Goal: Information Seeking & Learning: Learn about a topic

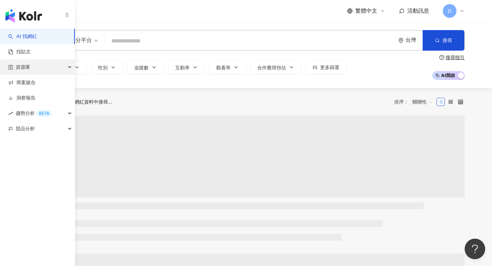
click at [26, 67] on span "資源庫" at bounding box center [23, 66] width 14 height 15
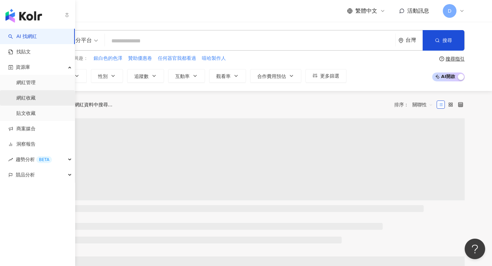
click at [32, 97] on link "網紅收藏" at bounding box center [25, 98] width 19 height 7
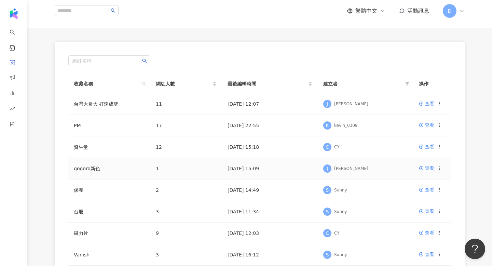
scroll to position [36, 0]
click at [425, 188] on div "查看" at bounding box center [429, 189] width 10 height 8
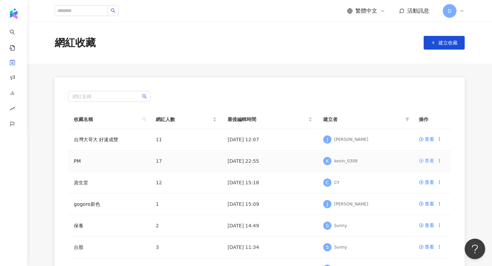
click at [429, 159] on div "查看" at bounding box center [429, 161] width 10 height 8
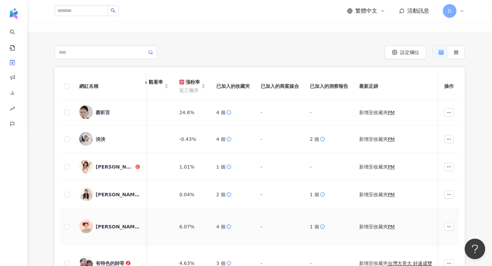
scroll to position [0, 605]
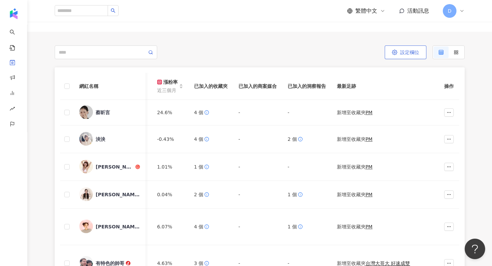
click at [392, 54] on icon "button" at bounding box center [394, 52] width 5 height 5
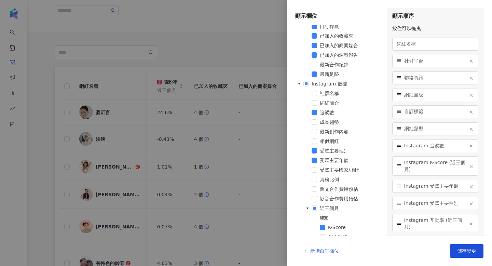
scroll to position [109, 0]
click at [299, 83] on icon "caret-down" at bounding box center [299, 82] width 2 height 1
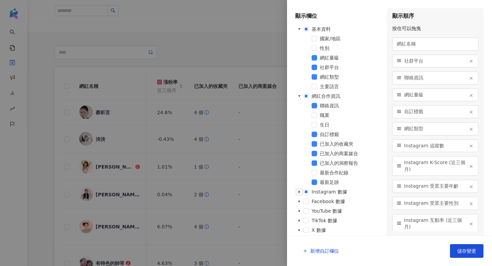
scroll to position [0, 0]
click at [300, 200] on icon "caret-down" at bounding box center [298, 200] width 3 height 3
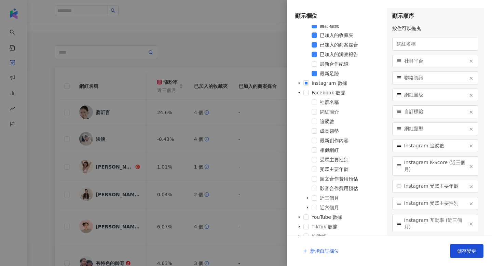
scroll to position [115, 0]
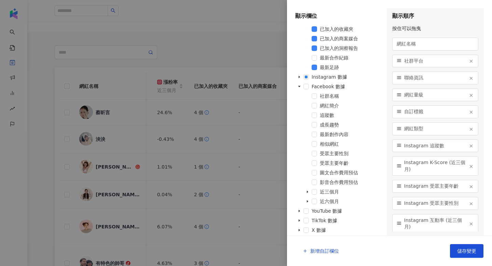
click at [269, 106] on div at bounding box center [246, 133] width 492 height 266
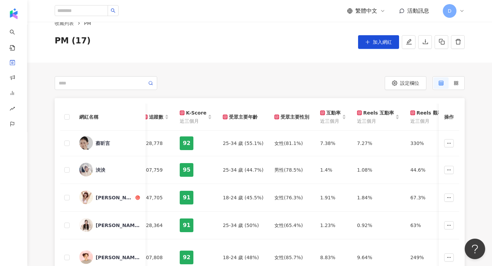
scroll to position [0, 0]
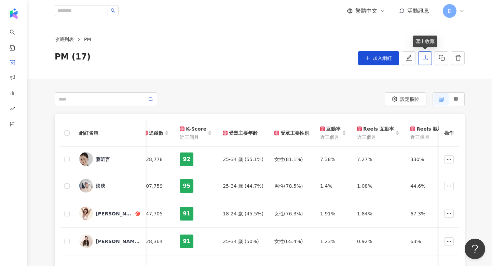
click at [428, 60] on icon "download" at bounding box center [425, 58] width 6 height 6
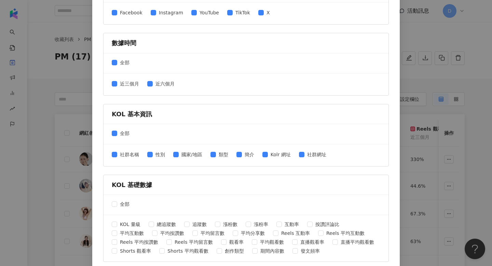
scroll to position [265, 0]
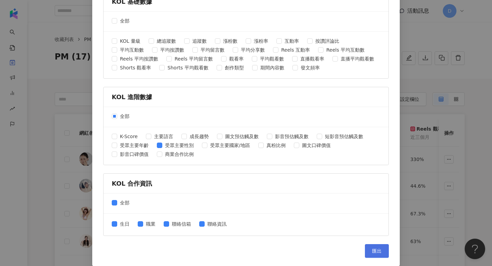
click at [376, 253] on span "匯出" at bounding box center [377, 250] width 10 height 5
click at [413, 71] on div "匯出收藏 請選擇您欲匯出的項目 社群平台 全部 Facebook Instagram YouTube TikTok X 數據時間 全部 近三個月 近六個月 K…" at bounding box center [246, 133] width 492 height 266
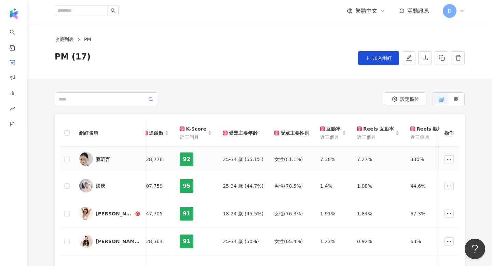
click at [102, 159] on div "蔡昕言" at bounding box center [103, 159] width 14 height 7
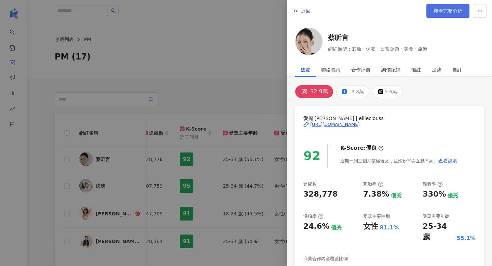
click at [437, 11] on span "觀看完整分析" at bounding box center [447, 10] width 29 height 5
click at [193, 150] on div at bounding box center [246, 133] width 492 height 266
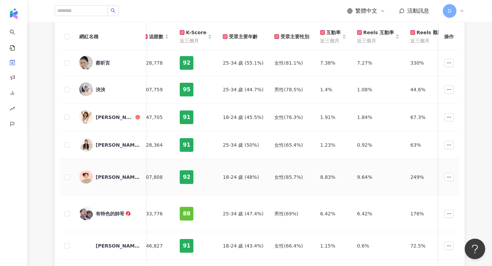
scroll to position [98, 0]
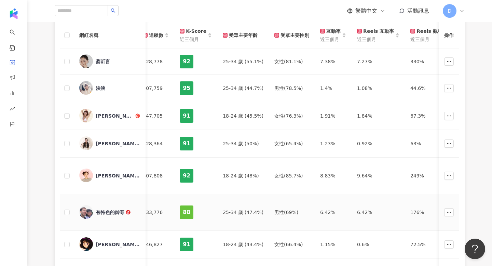
click at [115, 208] on div "有特色的帥哥" at bounding box center [109, 212] width 61 height 14
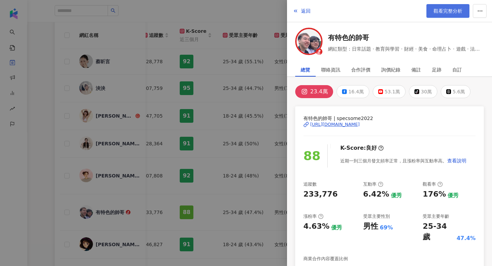
click at [449, 8] on span "觀看完整分析" at bounding box center [447, 10] width 29 height 5
click at [119, 131] on div at bounding box center [246, 133] width 492 height 266
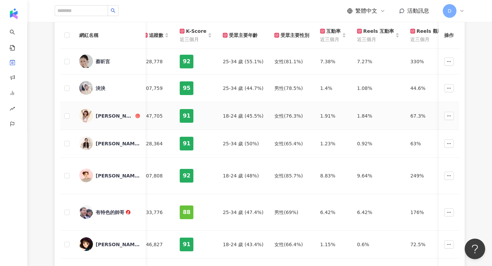
click at [269, 116] on td "女性 (76.3%)" at bounding box center [292, 116] width 46 height 28
click at [99, 114] on div "阿圓" at bounding box center [115, 115] width 38 height 7
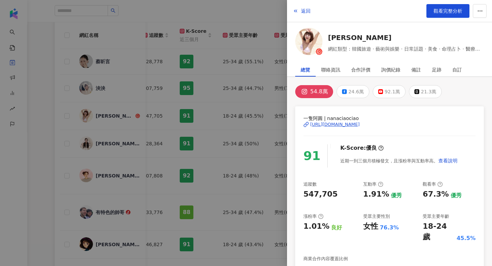
click at [210, 73] on div at bounding box center [246, 133] width 492 height 266
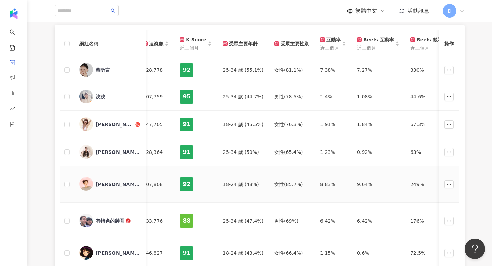
scroll to position [0, 0]
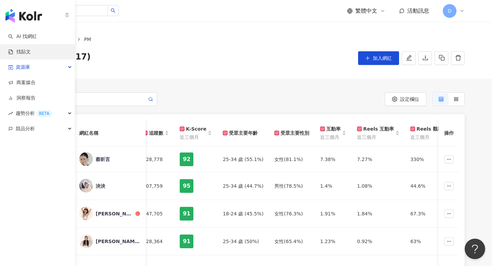
click at [20, 53] on link "找貼文" at bounding box center [19, 51] width 23 height 7
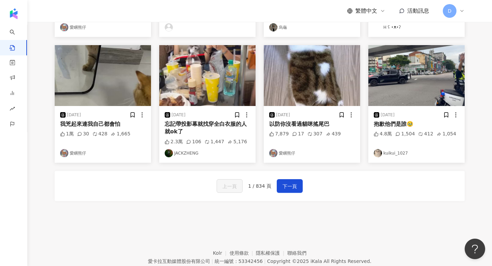
scroll to position [316, 0]
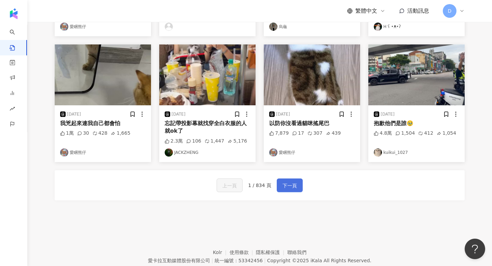
click at [292, 189] on span "下一頁" at bounding box center [289, 185] width 14 height 8
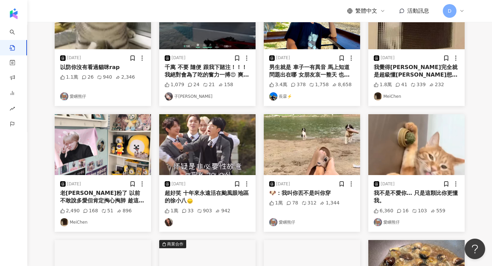
scroll to position [115, 0]
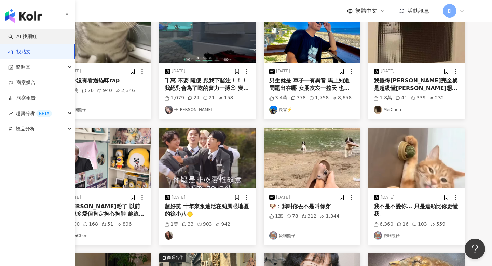
click at [22, 35] on span "AI 找網紅" at bounding box center [26, 36] width 20 height 7
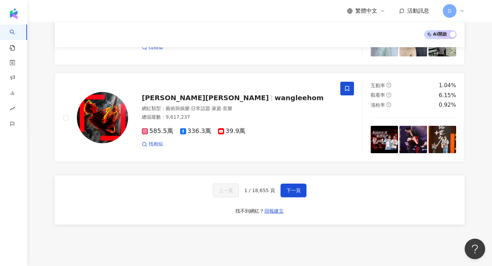
scroll to position [1113, 0]
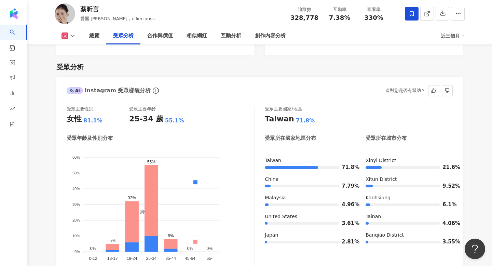
scroll to position [578, 0]
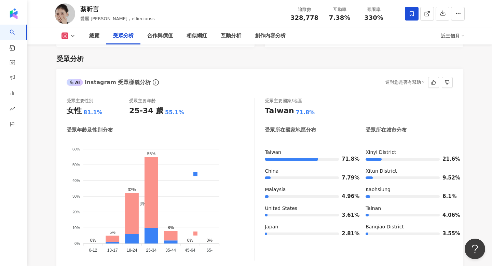
click at [88, 109] on div "81.1%" at bounding box center [92, 113] width 19 height 8
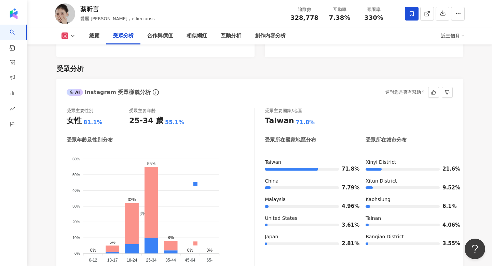
scroll to position [575, 0]
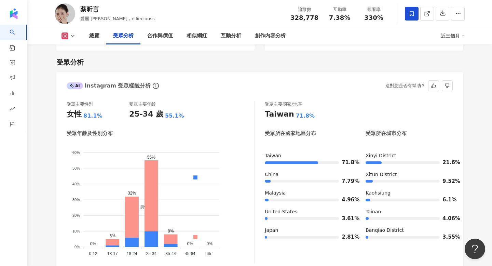
click at [90, 112] on div "81.1%" at bounding box center [92, 116] width 19 height 8
click at [232, 113] on div "受眾主要性別 女性 81.1% 受眾主要年齡 25-34 歲 55.1% 受眾年齡及性別分布 男性 女性 60% 60% 50% 50% 40% 40% 30…" at bounding box center [161, 182] width 188 height 162
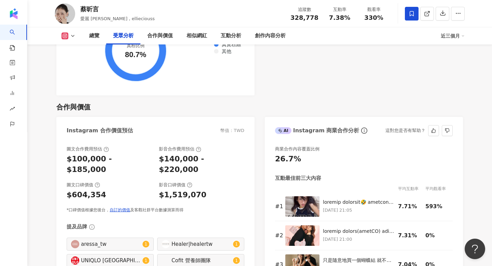
scroll to position [1061, 0]
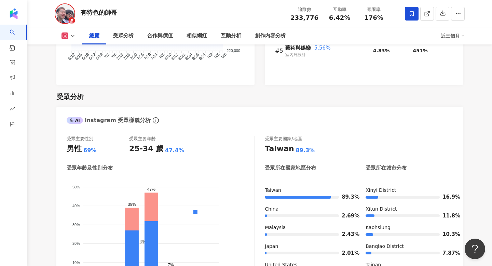
scroll to position [547, 0]
